Goal: Find specific page/section: Find specific page/section

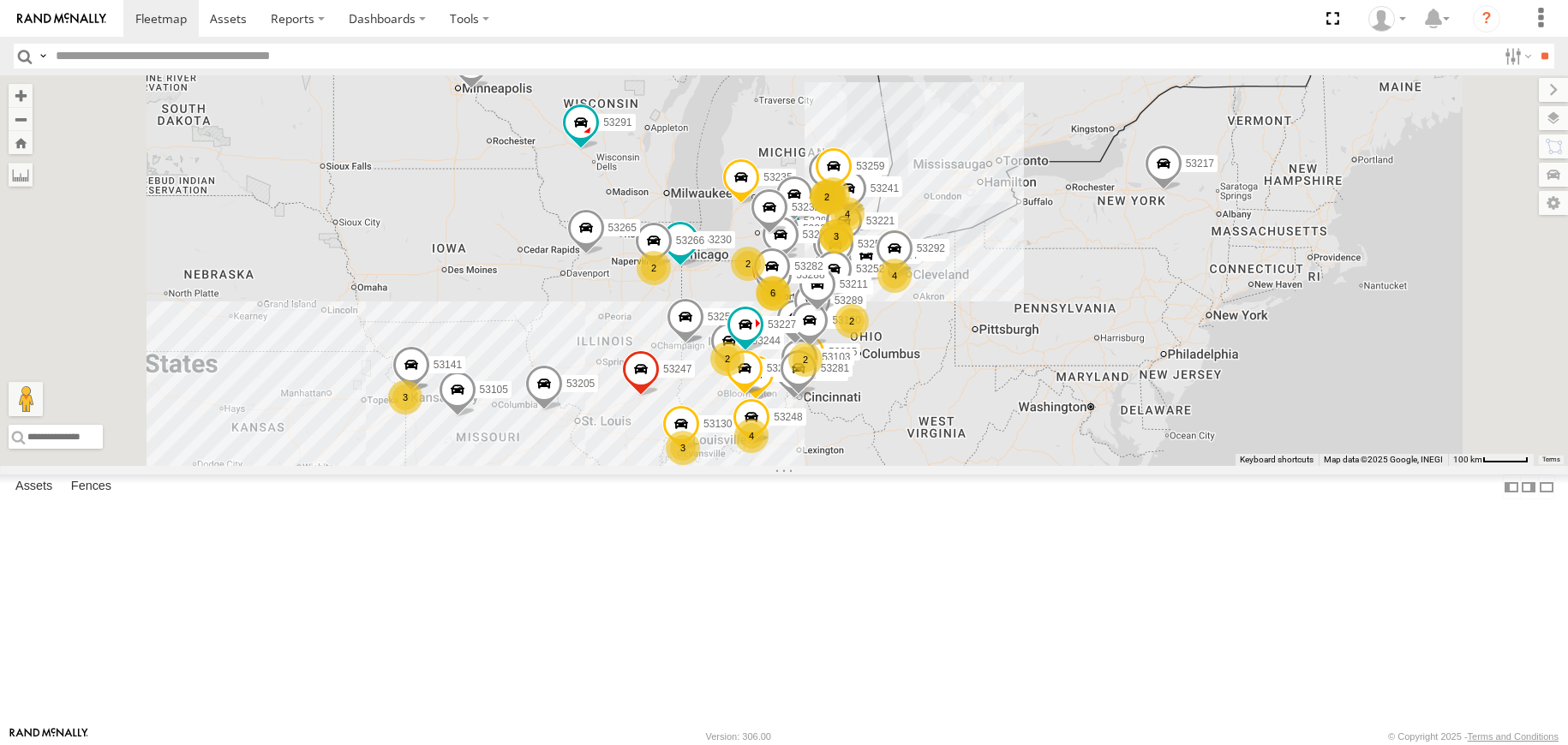
click at [223, 59] on input "text" at bounding box center [772, 56] width 1448 height 25
type input "*****"
click at [1535, 43] on input "**" at bounding box center [1545, 56] width 20 height 25
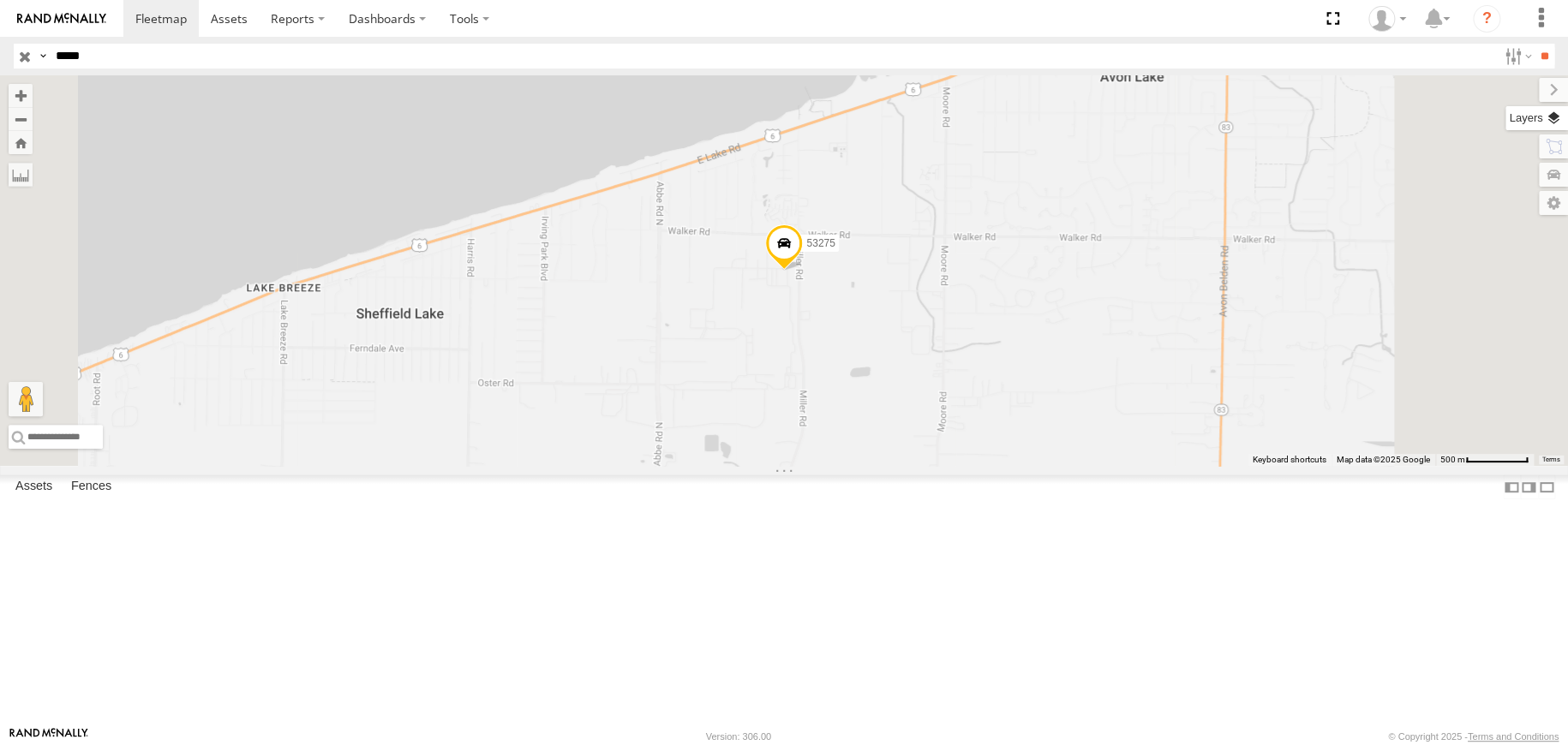
click at [1554, 123] on label at bounding box center [1536, 118] width 62 height 24
click at [0, 0] on span "Basemaps" at bounding box center [0, 0] width 0 height 0
click at [0, 0] on span "Satellite + Roadmap" at bounding box center [0, 0] width 0 height 0
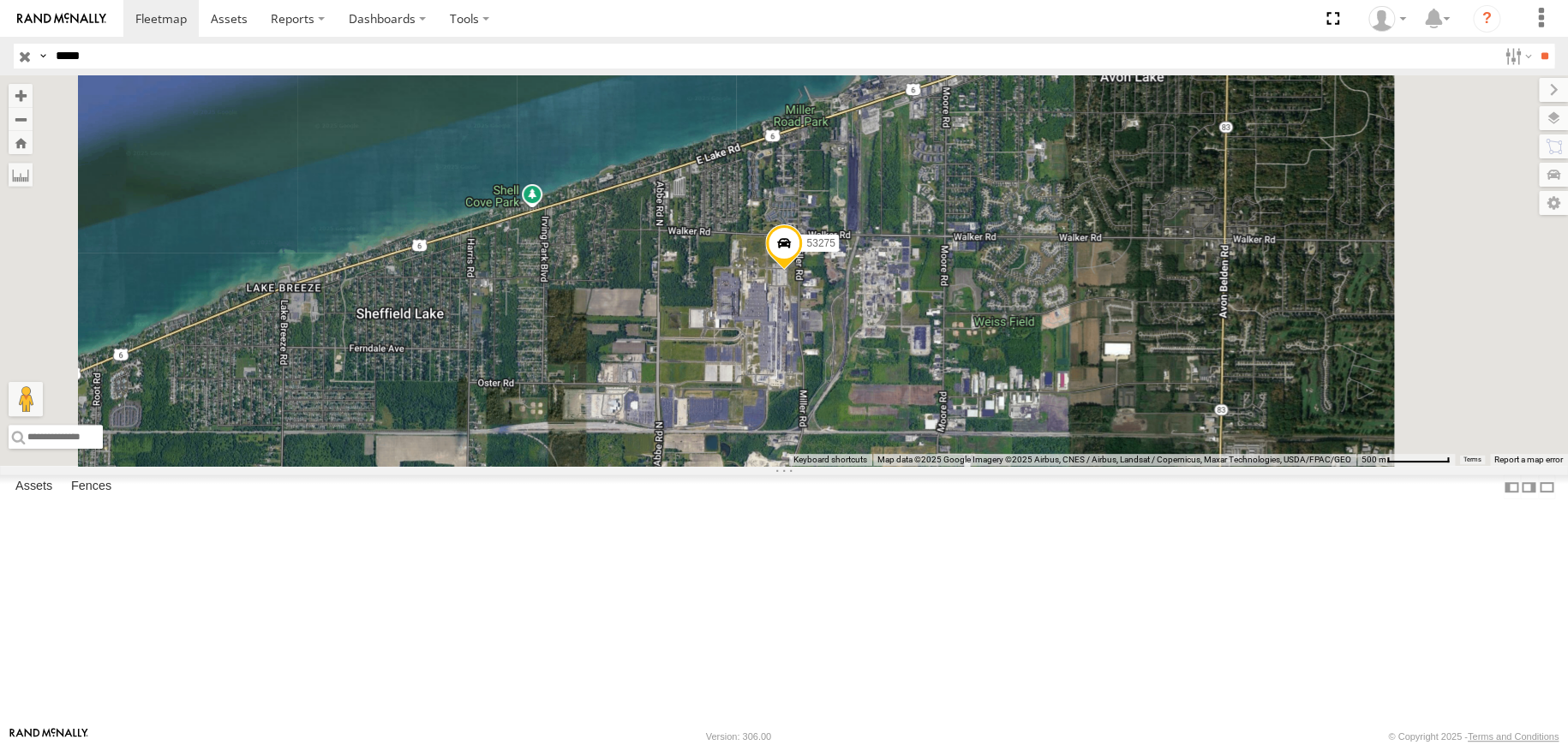
click at [20, 53] on input "button" at bounding box center [24, 56] width 23 height 25
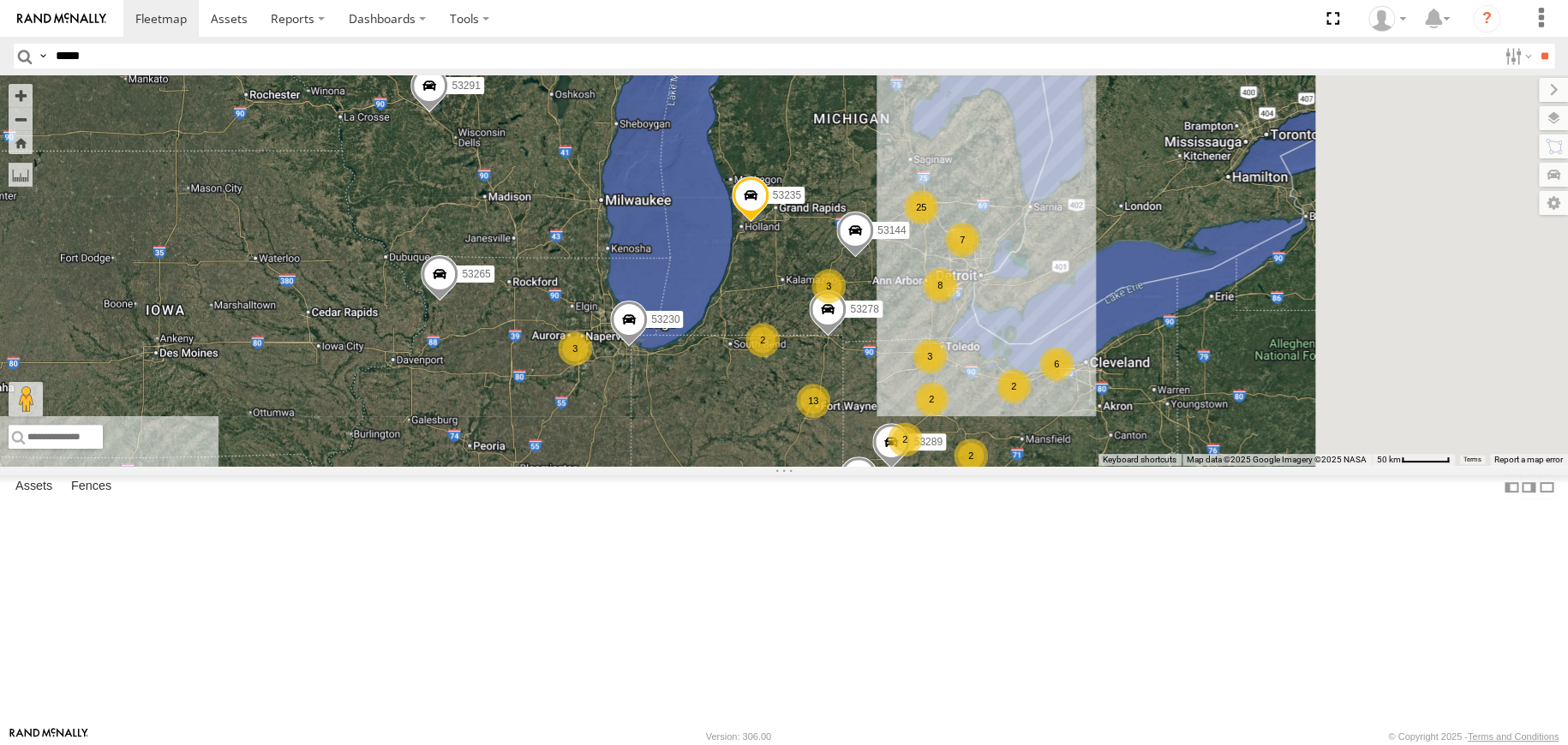
drag, startPoint x: 1010, startPoint y: 384, endPoint x: 812, endPoint y: 304, distance: 213.6
click at [812, 304] on div "53272 53230 53247 53105 53291 53217 53265 53235 53205 6 13 8 3 25 7 3 2 3 2 2 2…" at bounding box center [784, 271] width 1568 height 391
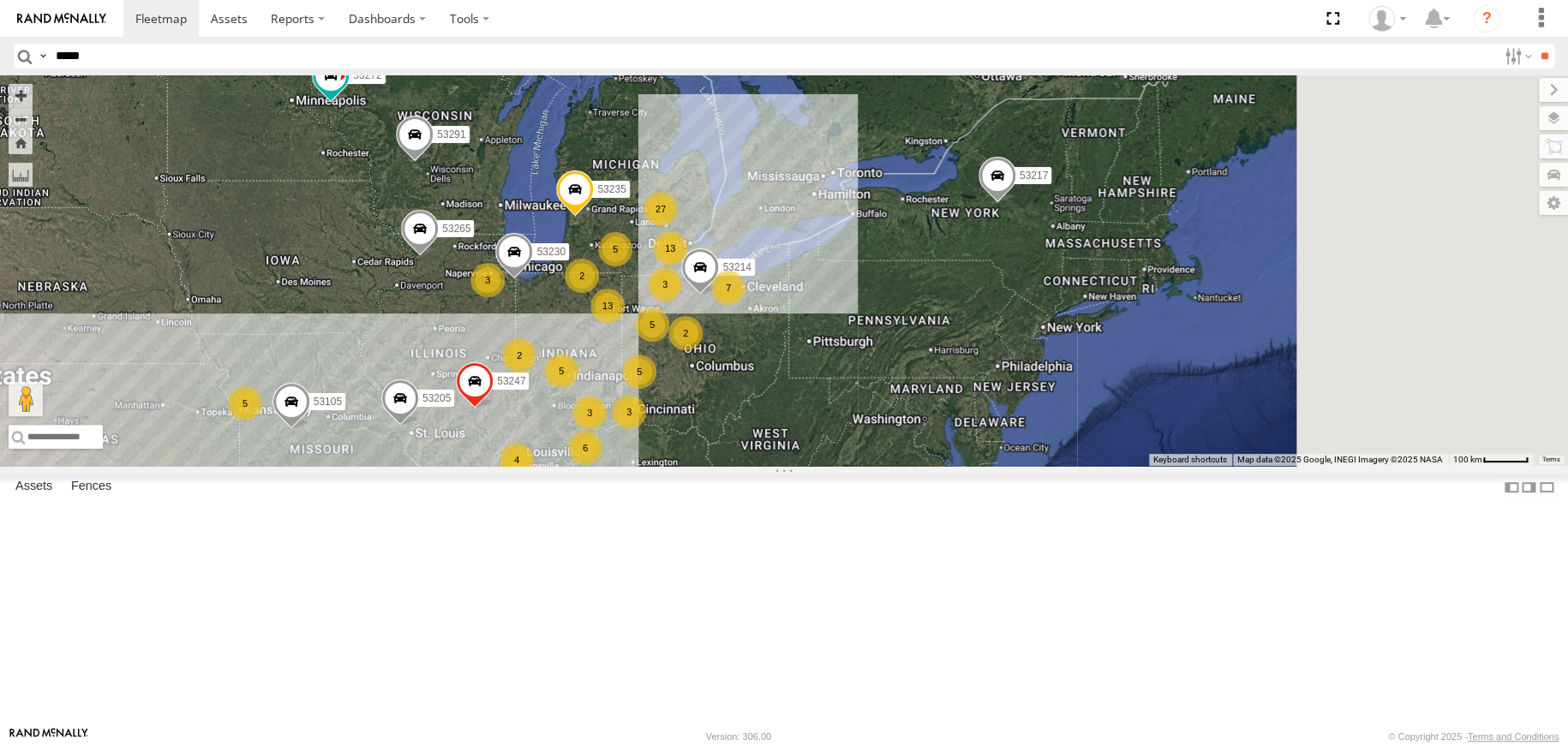
drag, startPoint x: 1205, startPoint y: 458, endPoint x: 1031, endPoint y: 469, distance: 174.3
click at [1032, 466] on div "7 4 13 13 3 5 3 27 5 53272 53230 5 53247 3 5 6 5 3 2 2 53105 53214 53291 53217 …" at bounding box center [784, 271] width 1568 height 391
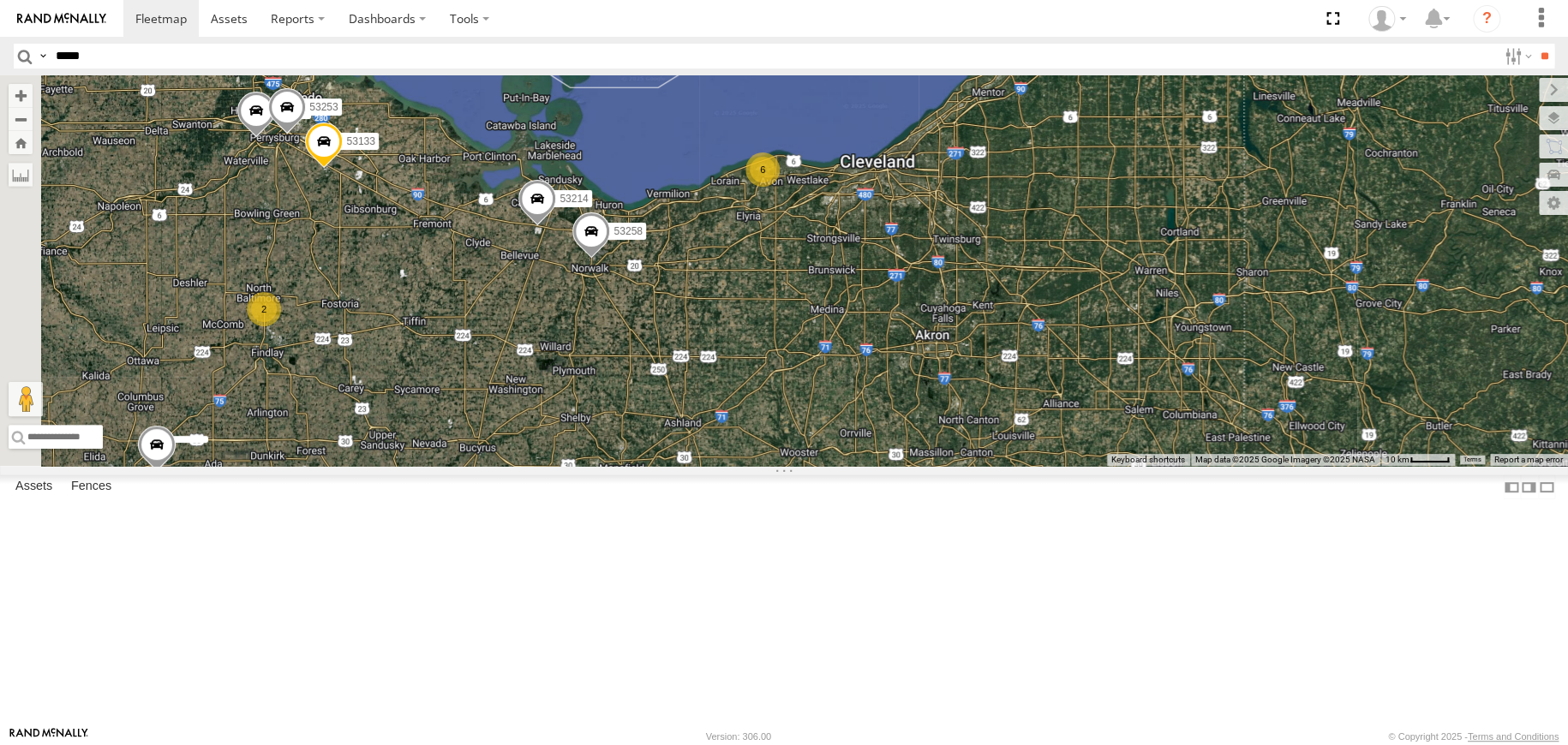
drag, startPoint x: 585, startPoint y: 346, endPoint x: 638, endPoint y: 355, distance: 53.8
click at [638, 355] on div "53272 53230 53247 53105 53291 53217 53265 53235 53205 53203 53289 53278 53144 5…" at bounding box center [784, 271] width 1568 height 391
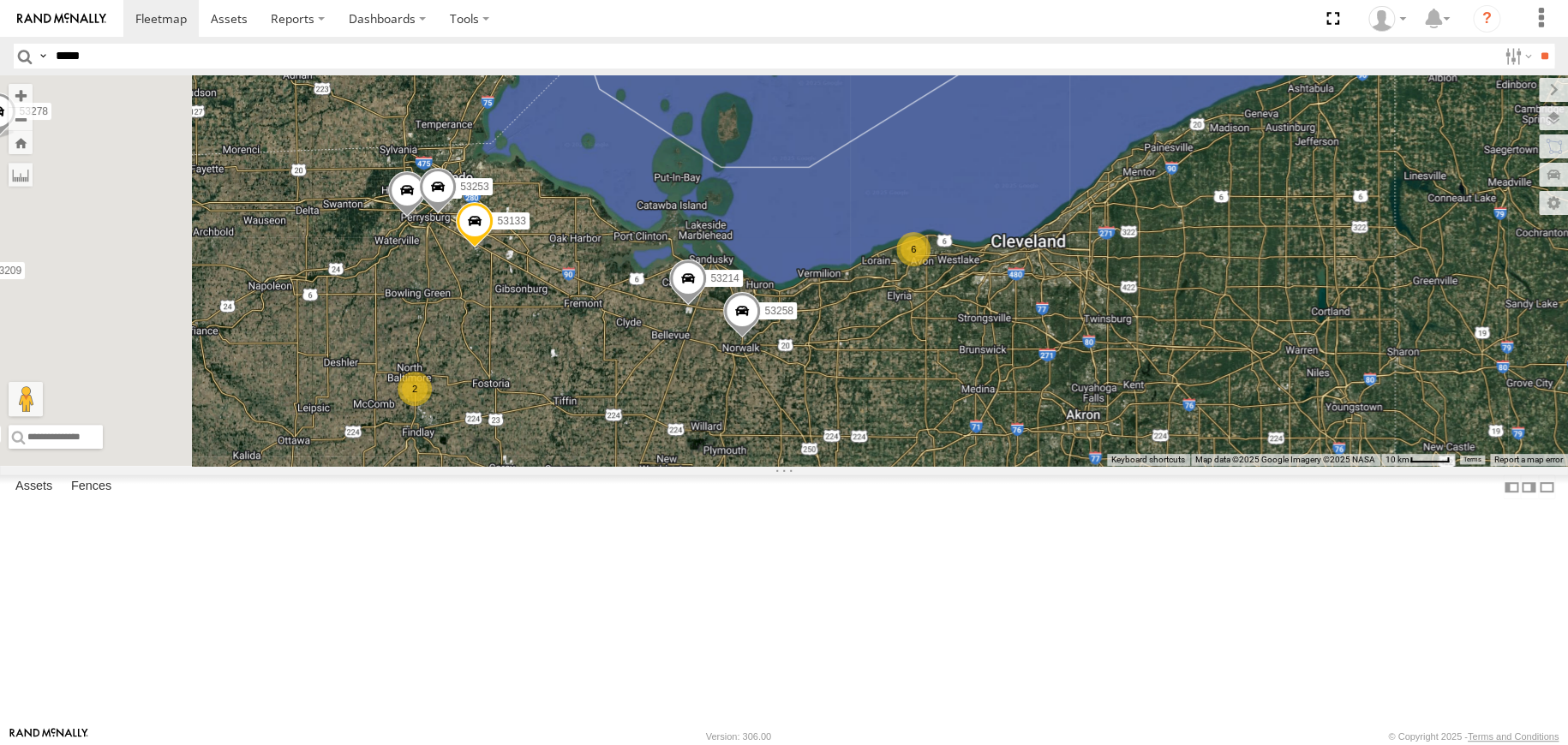
drag, startPoint x: 615, startPoint y: 366, endPoint x: 804, endPoint y: 479, distance: 220.2
click at [804, 466] on div "53272 53230 53247 53105 53291 53217 53265 53235 53205 53203 53289 53278 53144 5…" at bounding box center [784, 271] width 1568 height 391
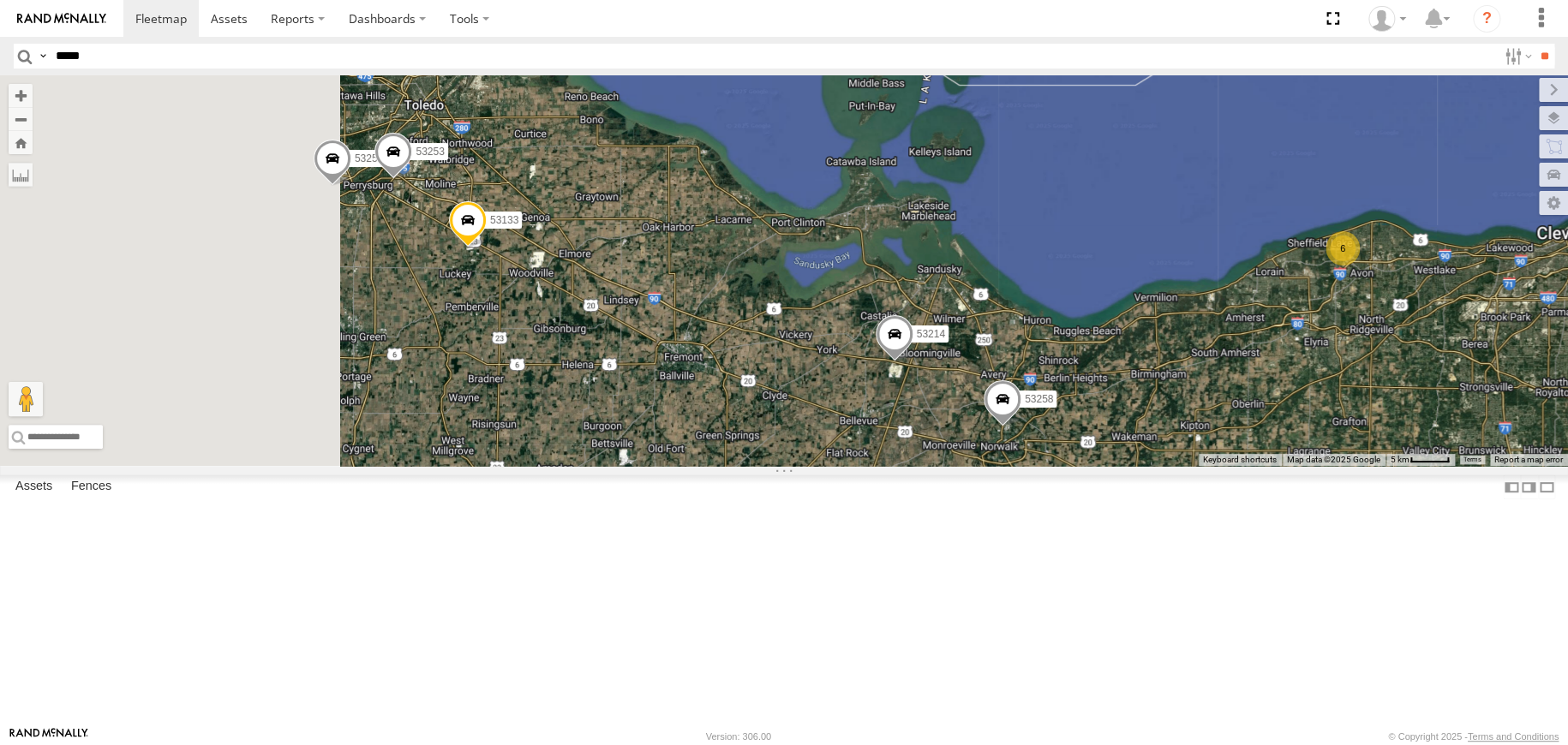
drag, startPoint x: 670, startPoint y: 434, endPoint x: 807, endPoint y: 500, distance: 152.1
click at [819, 466] on div "53272 53230 53247 53105 53291 53217 53265 53235 53205 53203 53289 53278 53144 5…" at bounding box center [784, 271] width 1568 height 391
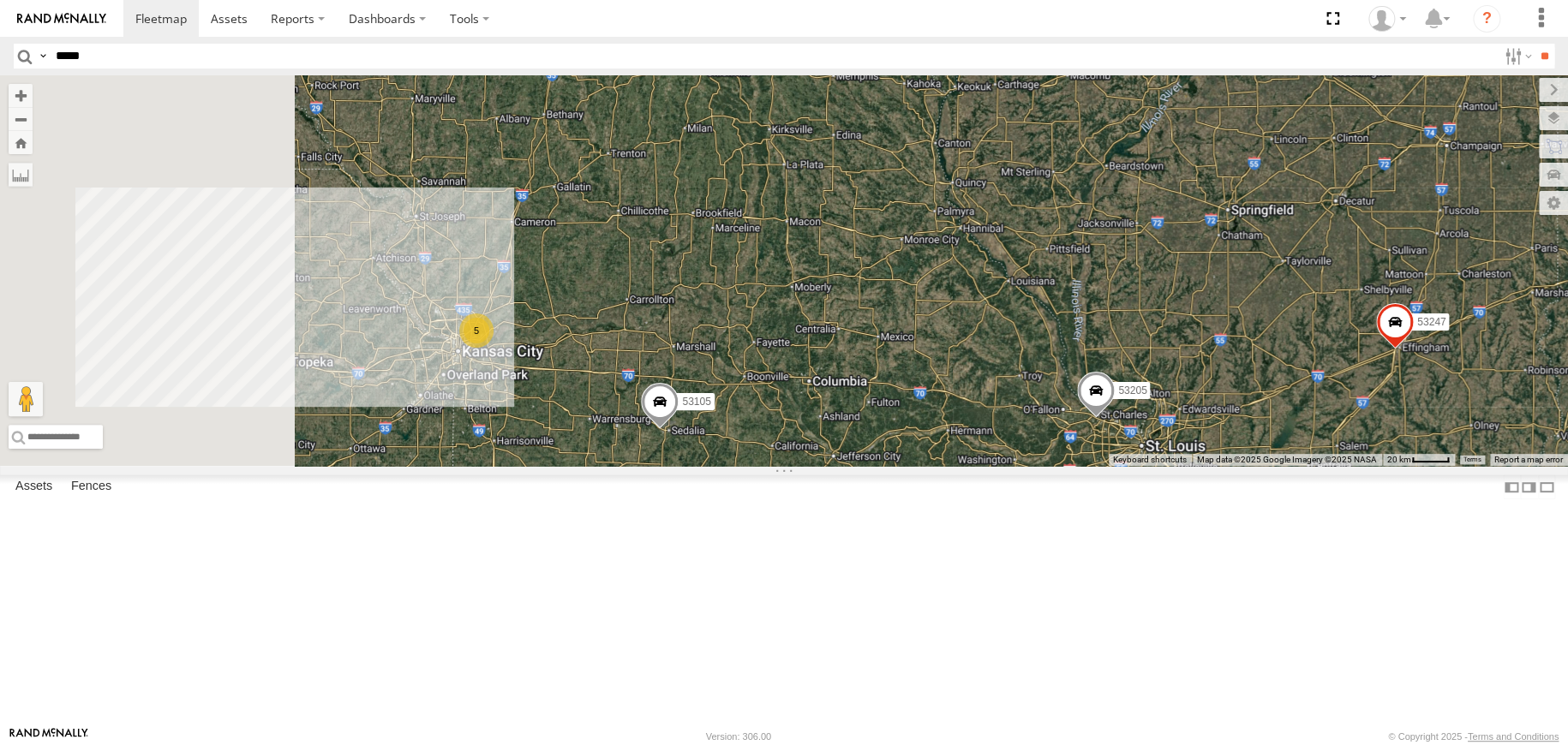
drag, startPoint x: 549, startPoint y: 532, endPoint x: 634, endPoint y: 527, distance: 85.1
click at [634, 466] on div "53263 53272 53230 53247 53151 53258 53203 53256 53289 53105 53291 53217 53265 5…" at bounding box center [784, 271] width 1568 height 391
